Goal: Task Accomplishment & Management: Manage account settings

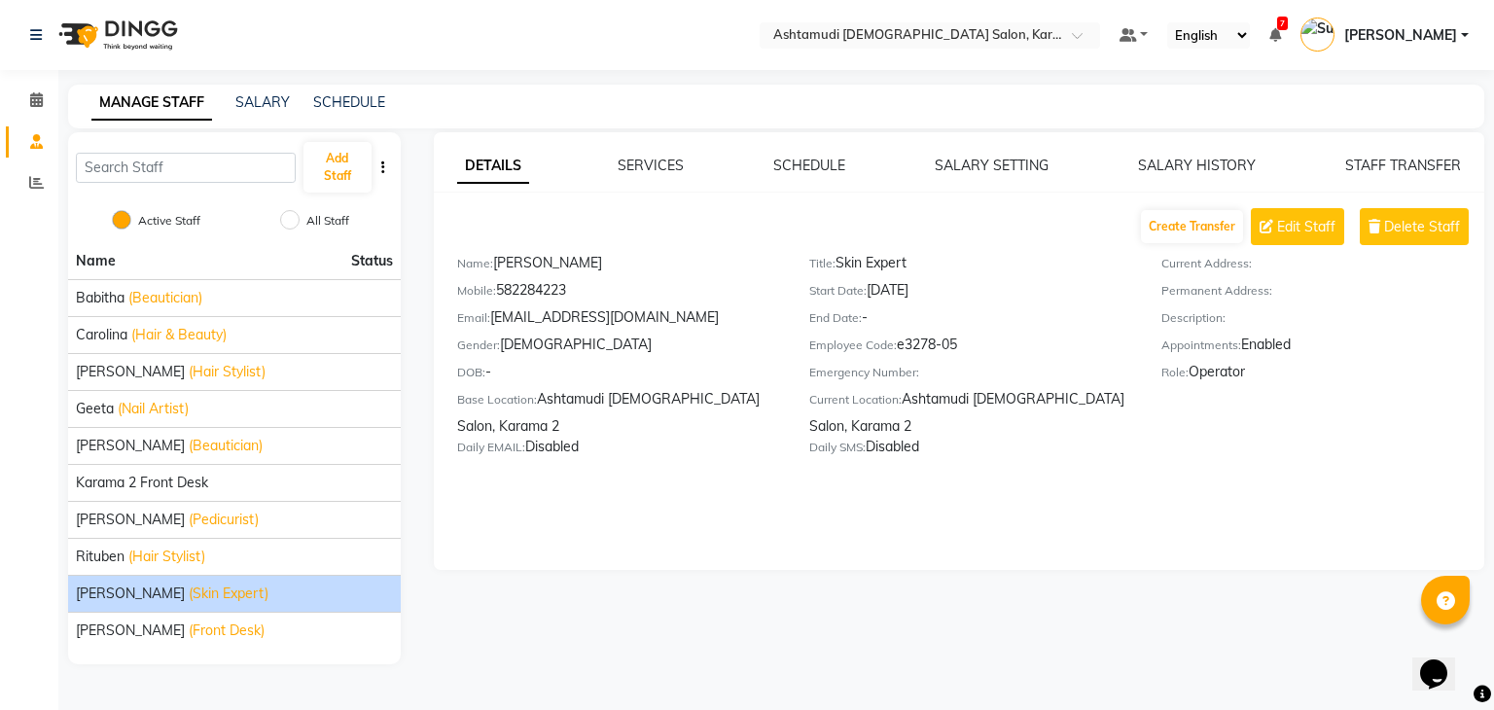
click at [870, 491] on div "DETAILS SERVICES SCHEDULE SALARY SETTING SALARY HISTORY STAFF TRANSFER Create T…" at bounding box center [959, 351] width 1051 height 438
drag, startPoint x: 937, startPoint y: 31, endPoint x: 946, endPoint y: 37, distance: 10.5
click at [937, 33] on input "text" at bounding box center [910, 36] width 282 height 19
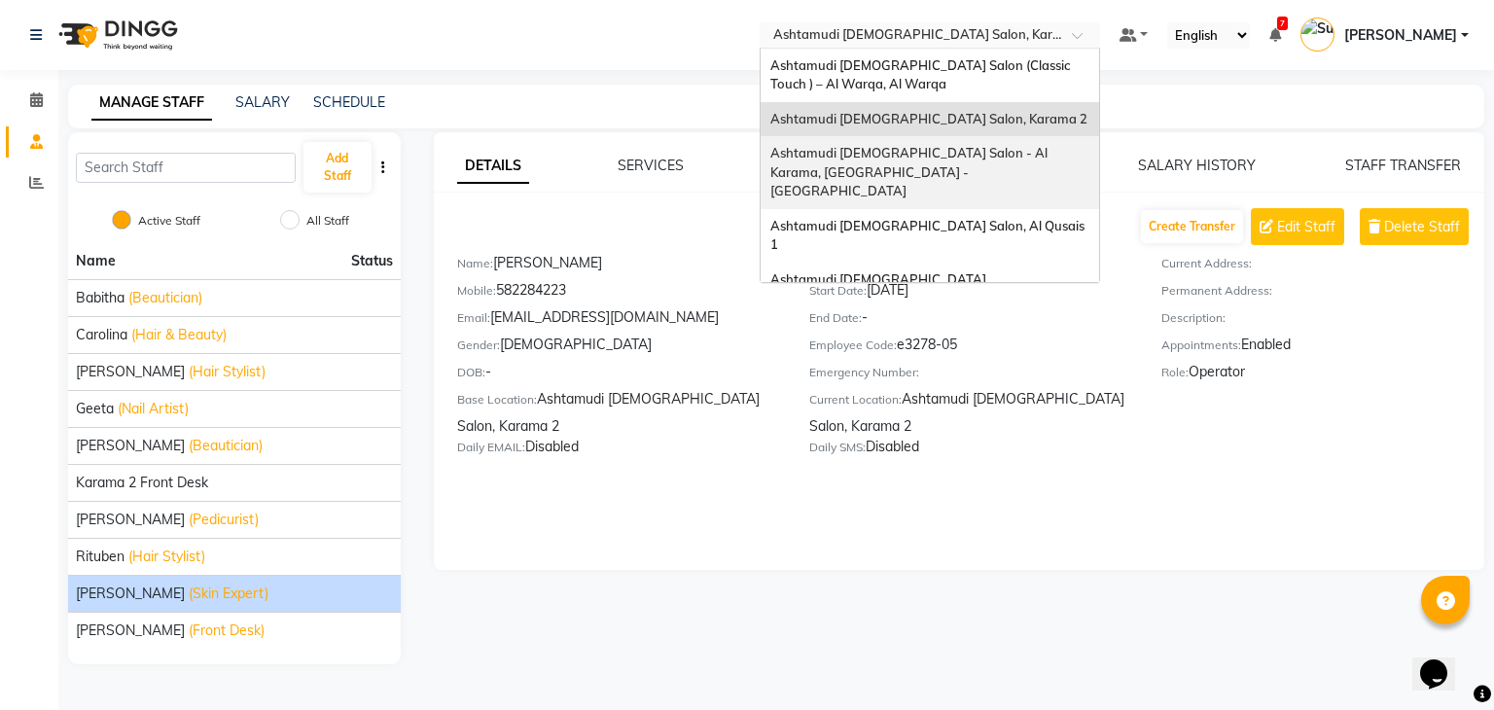
click at [1019, 168] on div "Ashtamudi [DEMOGRAPHIC_DATA] Salon - Al Karama, [GEOGRAPHIC_DATA] -[GEOGRAPHIC_…" at bounding box center [929, 172] width 338 height 73
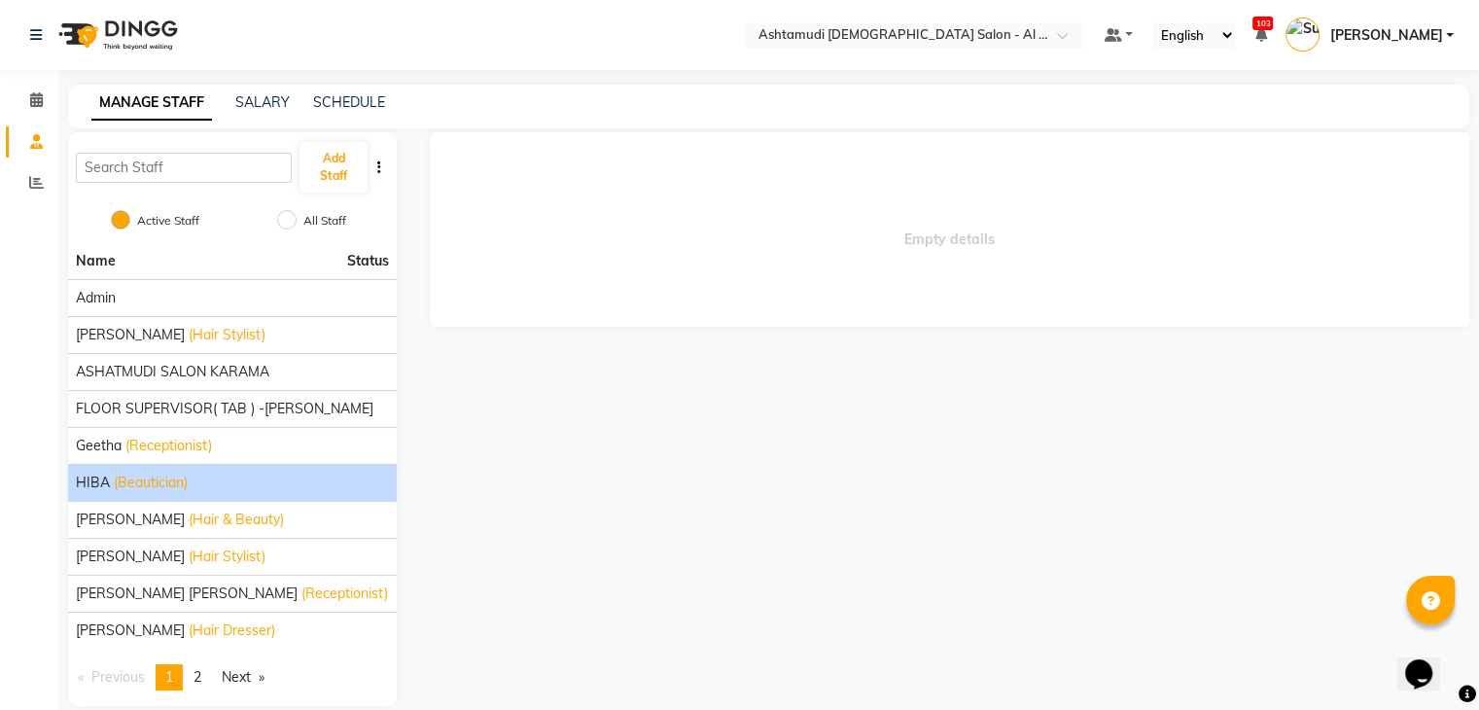
click at [187, 474] on span "(Beautician)" at bounding box center [151, 483] width 74 height 20
